Goal: Information Seeking & Learning: Compare options

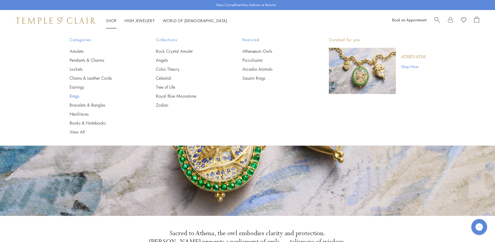
click at [72, 95] on link "Rings" at bounding box center [102, 96] width 65 height 6
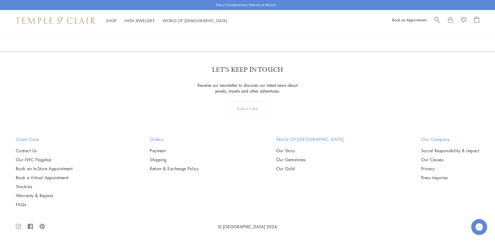
scroll to position [1555, 0]
click at [0, 0] on img at bounding box center [0, 0] width 0 height 0
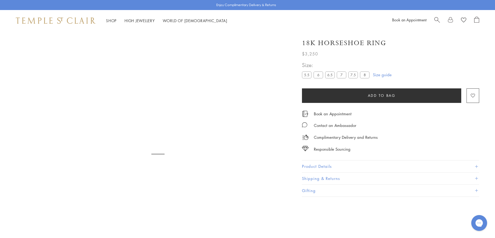
scroll to position [31, 0]
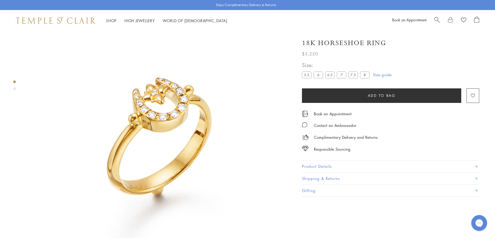
click at [311, 165] on button "Product Details" at bounding box center [390, 166] width 177 height 12
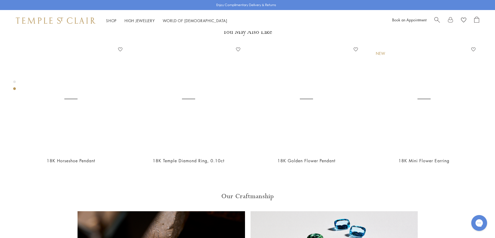
scroll to position [295, 0]
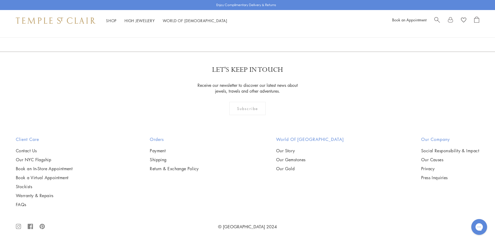
scroll to position [1636, 0]
click at [0, 0] on img at bounding box center [0, 0] width 0 height 0
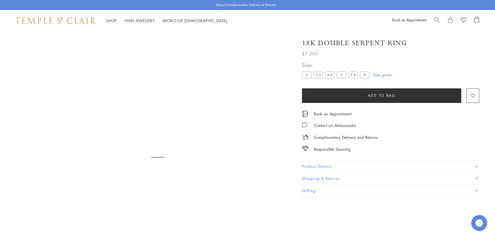
scroll to position [31, 0]
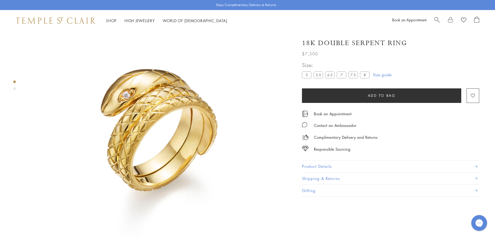
click at [311, 165] on button "Product Details" at bounding box center [390, 166] width 177 height 12
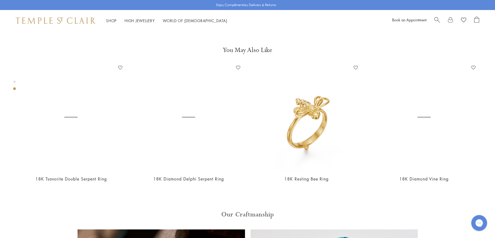
scroll to position [268, 0]
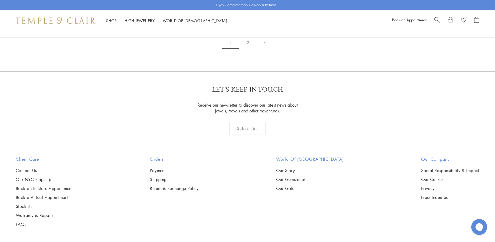
scroll to position [766, 0]
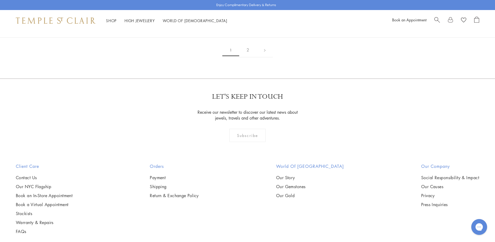
click at [0, 0] on img at bounding box center [0, 0] width 0 height 0
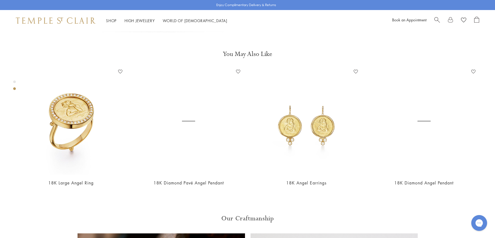
scroll to position [268, 0]
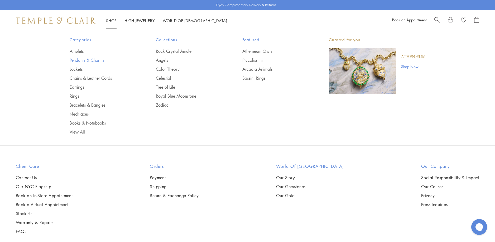
click at [78, 61] on link "Pendants & Charms" at bounding box center [102, 60] width 65 height 6
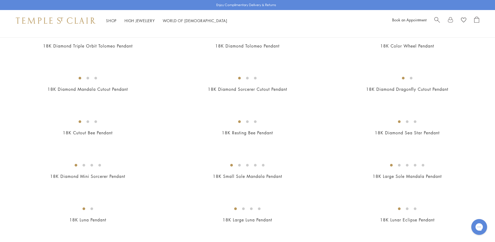
scroll to position [765, 0]
click at [0, 0] on img at bounding box center [0, 0] width 0 height 0
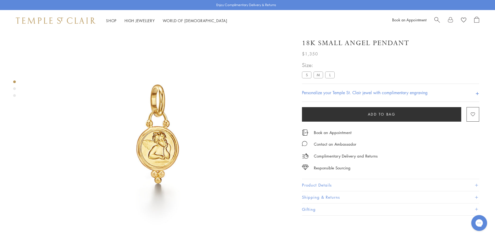
scroll to position [31, 0]
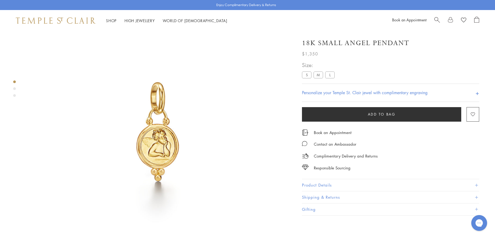
click at [316, 185] on button "Product Details" at bounding box center [390, 185] width 177 height 12
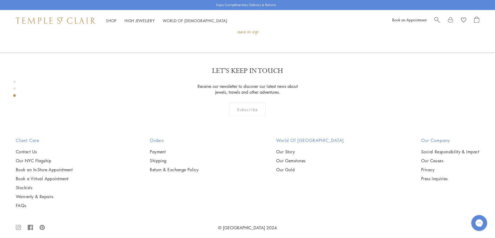
scroll to position [611, 0]
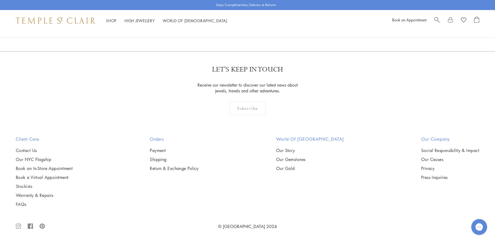
scroll to position [1476, 0]
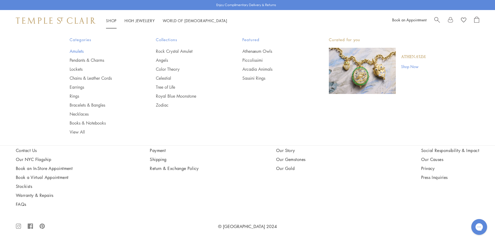
click at [79, 51] on link "Amulets" at bounding box center [102, 51] width 65 height 6
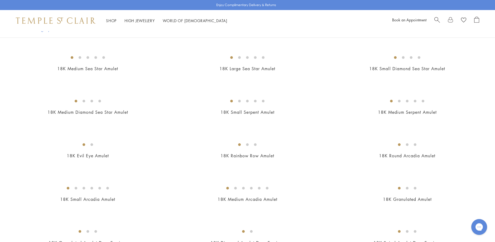
scroll to position [791, 0]
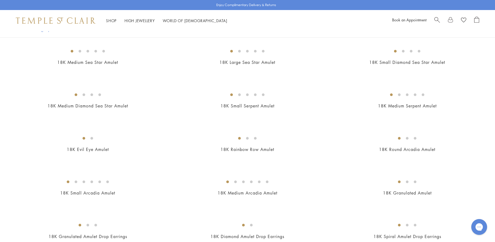
click at [0, 0] on img at bounding box center [0, 0] width 0 height 0
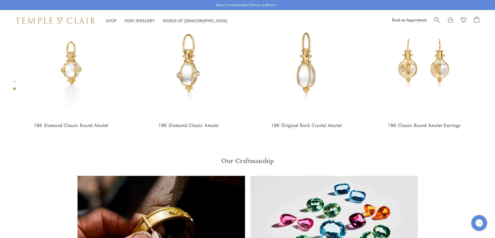
scroll to position [321, 0]
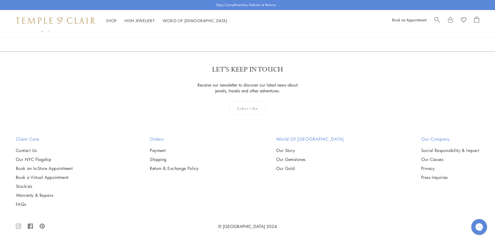
scroll to position [1134, 0]
click at [0, 0] on img at bounding box center [0, 0] width 0 height 0
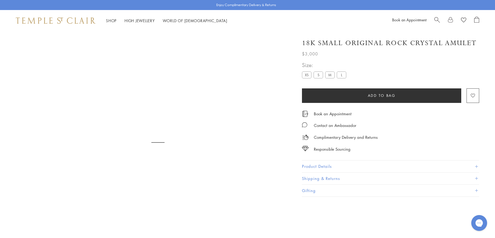
scroll to position [31, 0]
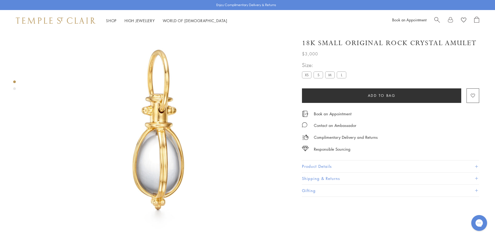
click at [317, 166] on button "Product Details" at bounding box center [390, 166] width 177 height 12
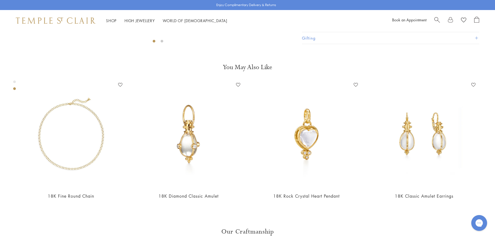
scroll to position [163, 0]
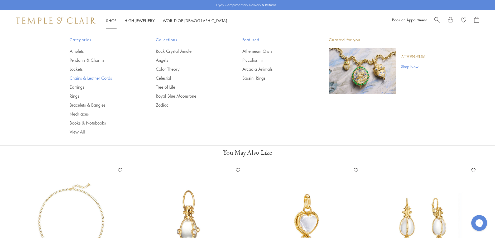
click at [83, 79] on link "Chains & Leather Cords" at bounding box center [102, 78] width 65 height 6
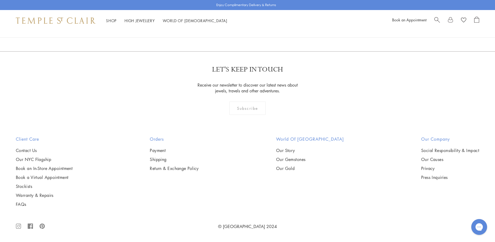
scroll to position [1213, 0]
click at [0, 0] on img at bounding box center [0, 0] width 0 height 0
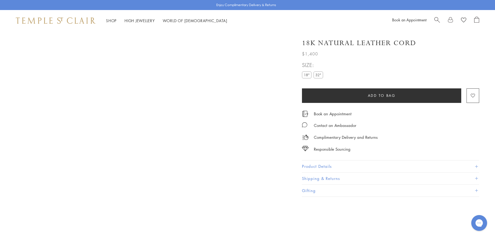
scroll to position [31, 0]
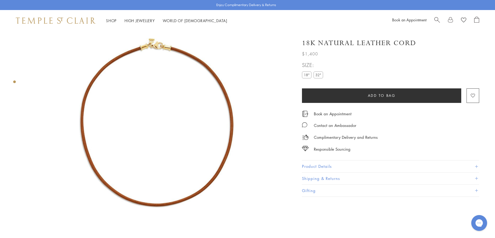
click at [318, 74] on label "32"" at bounding box center [317, 74] width 9 height 7
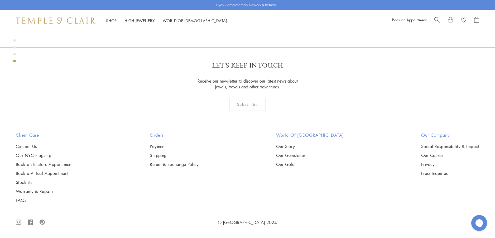
scroll to position [1138, 0]
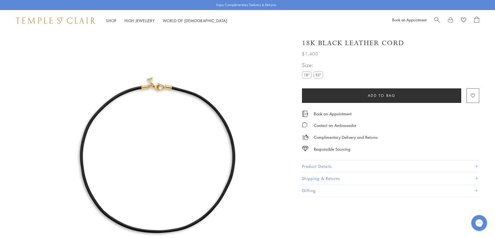
scroll to position [31, 0]
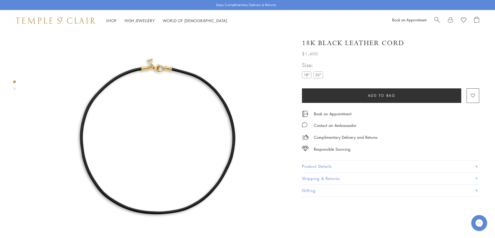
click at [321, 74] on label "32"" at bounding box center [317, 74] width 9 height 7
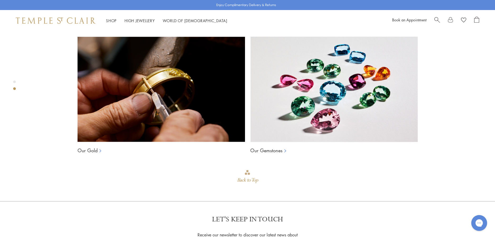
scroll to position [347, 0]
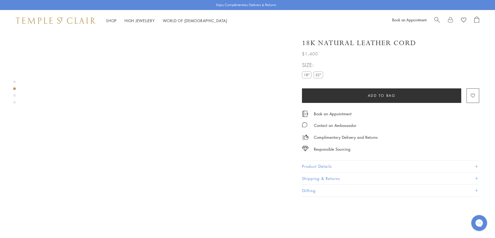
scroll to position [31, 0]
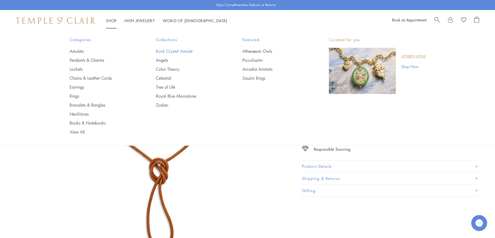
click at [173, 51] on link "Rock Crystal Amulet" at bounding box center [188, 51] width 65 height 6
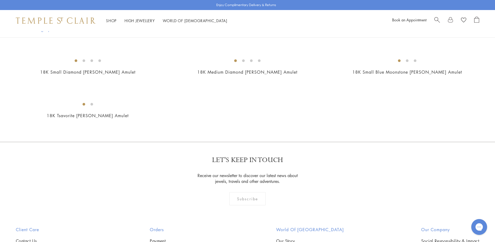
scroll to position [1002, 0]
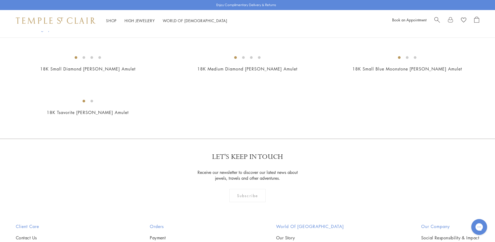
click at [0, 0] on img at bounding box center [0, 0] width 0 height 0
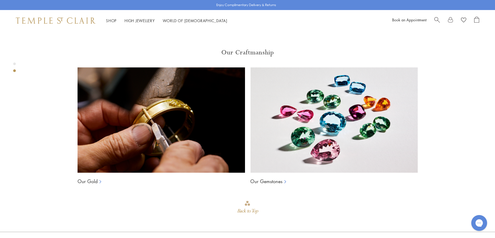
scroll to position [400, 0]
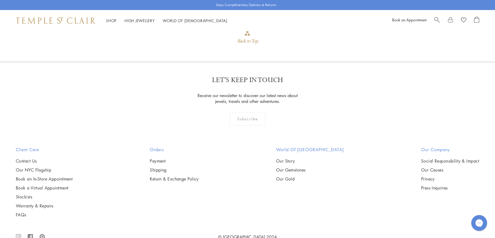
scroll to position [637, 0]
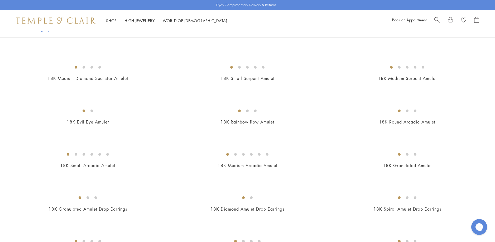
click at [0, 0] on img at bounding box center [0, 0] width 0 height 0
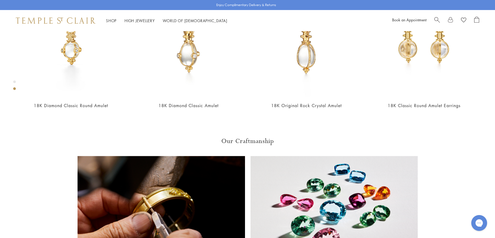
scroll to position [347, 0]
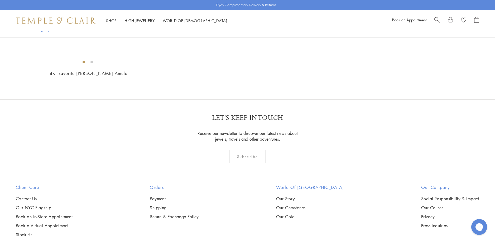
scroll to position [1109, 0]
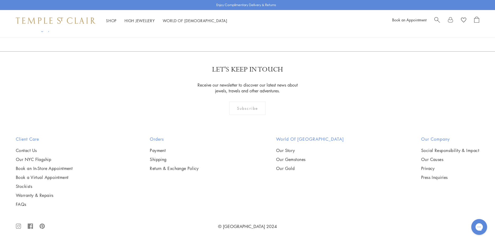
click at [0, 0] on img at bounding box center [0, 0] width 0 height 0
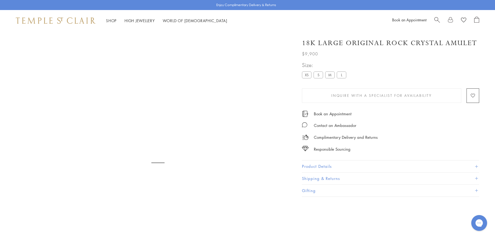
scroll to position [31, 0]
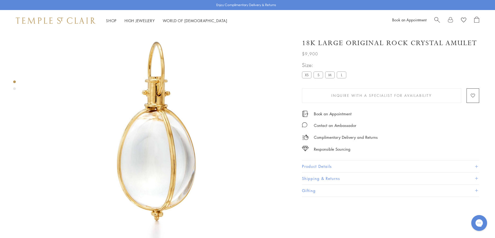
click at [324, 165] on button "Product Details" at bounding box center [390, 166] width 177 height 12
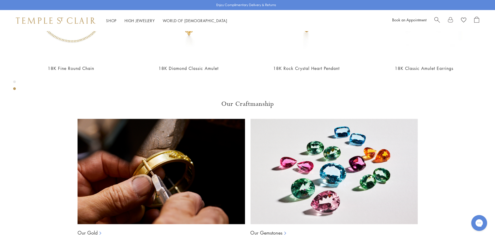
scroll to position [400, 0]
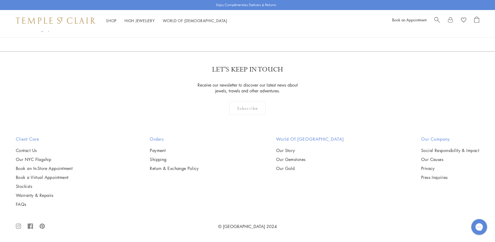
scroll to position [1531, 0]
click at [0, 0] on img at bounding box center [0, 0] width 0 height 0
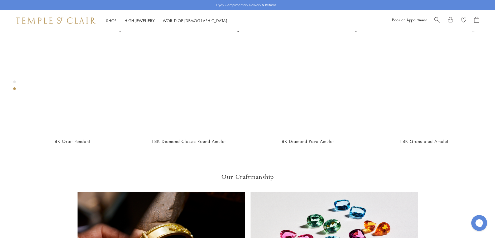
scroll to position [321, 0]
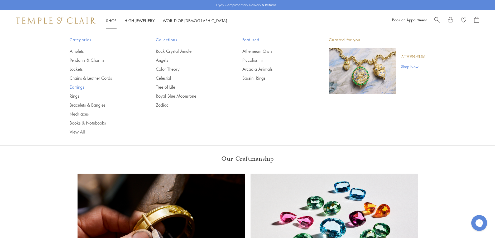
click at [78, 85] on link "Earrings" at bounding box center [102, 87] width 65 height 6
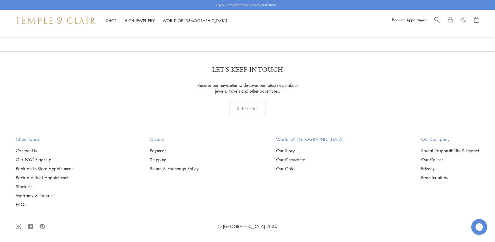
scroll to position [3269, 0]
click at [239, 30] on link "2" at bounding box center [238, 23] width 17 height 14
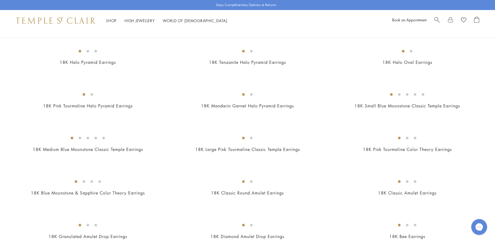
scroll to position [237, 0]
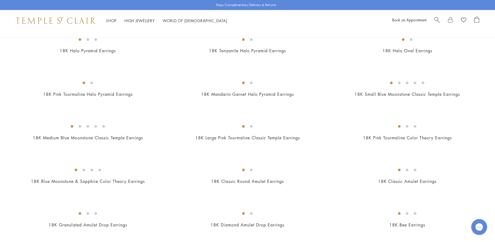
click at [0, 0] on img at bounding box center [0, 0] width 0 height 0
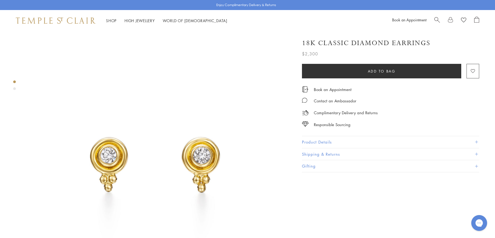
click at [306, 141] on button "Product Details" at bounding box center [390, 142] width 177 height 12
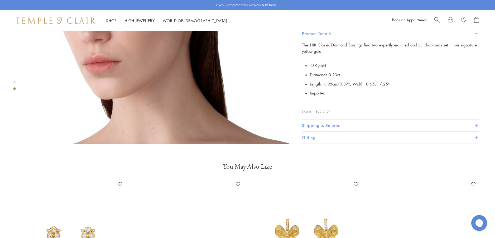
scroll to position [422, 0]
